Goal: Use online tool/utility

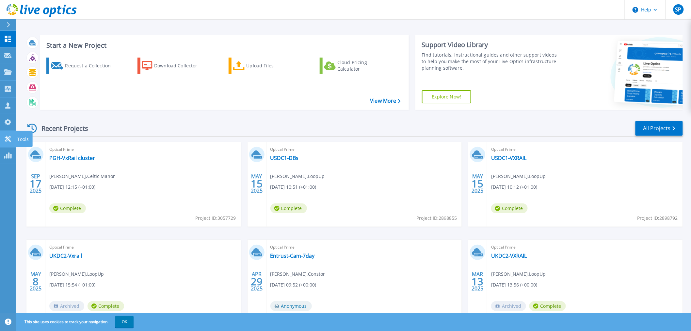
click at [7, 140] on icon at bounding box center [8, 139] width 8 height 6
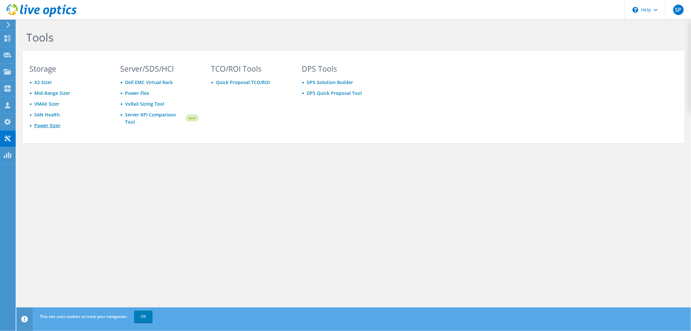
click at [54, 123] on link "Power Sizer" at bounding box center [47, 125] width 26 height 6
